Goal: Ask a question: Seek information or help from site administrators or community

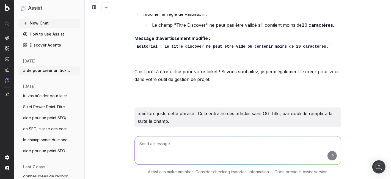
scroll to position [1206, 0]
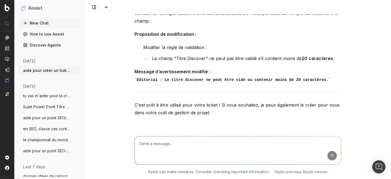
click at [30, 97] on span "tu vas m'aider pour la création de [PERSON_NAME]" at bounding box center [47, 96] width 48 height 6
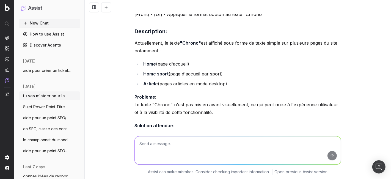
scroll to position [1328, 0]
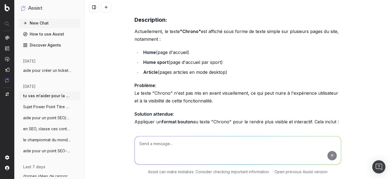
click at [34, 106] on span "Sujet Power Point Titre Discover Aide-mo" at bounding box center [47, 107] width 48 height 6
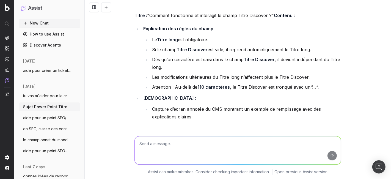
scroll to position [1420, 0]
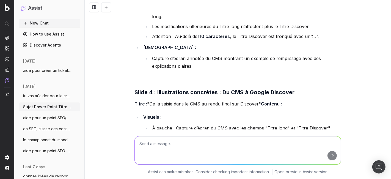
click at [42, 115] on span "aide pour un point SEO/Data, on va trait" at bounding box center [47, 118] width 48 height 6
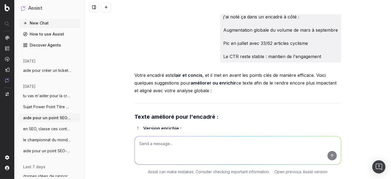
scroll to position [20727, 0]
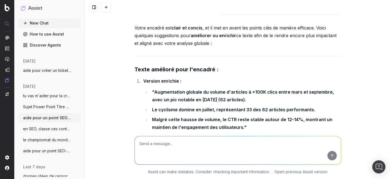
click at [40, 149] on span "aide pour un point SEO-date, je vais te" at bounding box center [47, 151] width 48 height 6
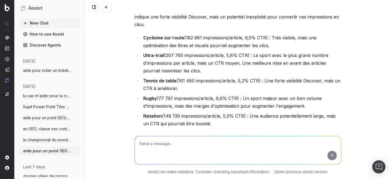
scroll to position [1857, 0]
